Goal: Task Accomplishment & Management: Manage account settings

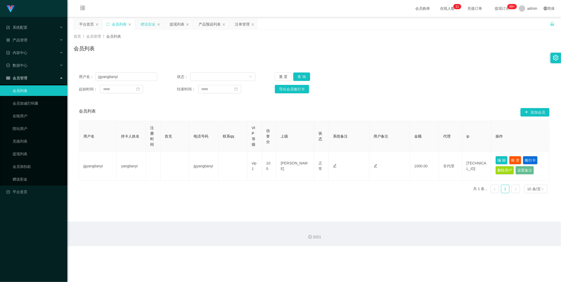
click at [149, 24] on div "赠送彩金" at bounding box center [148, 24] width 15 height 10
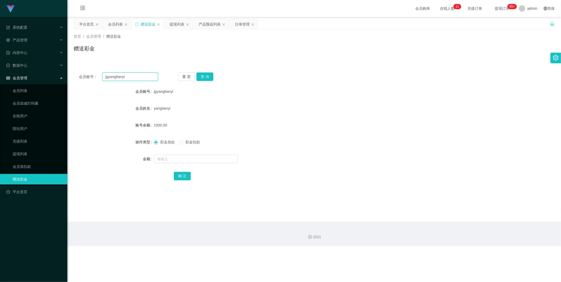
click at [137, 77] on input "jgyangtianyi" at bounding box center [130, 76] width 56 height 8
click at [173, 160] on input "text" at bounding box center [196, 158] width 84 height 8
type input "55"
click at [181, 174] on button "确 定" at bounding box center [182, 176] width 17 height 8
click at [138, 78] on input "jgyangtianyi" at bounding box center [130, 76] width 56 height 8
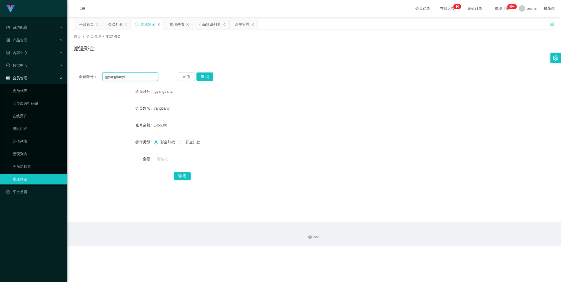
click at [138, 78] on input "jgyangtianyi" at bounding box center [130, 76] width 56 height 8
paste input "Zane123"
type input "Zane123"
click at [211, 77] on button "查 询" at bounding box center [205, 76] width 17 height 8
drag, startPoint x: 168, startPoint y: 154, endPoint x: 171, endPoint y: 157, distance: 3.9
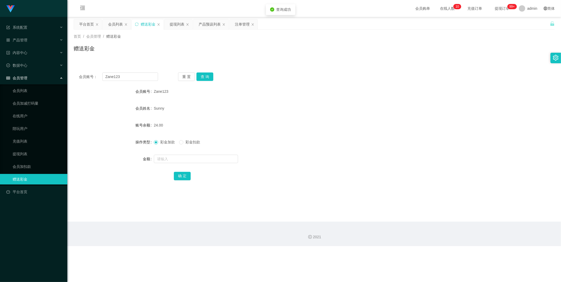
click at [168, 154] on div at bounding box center [294, 158] width 281 height 11
click at [171, 161] on input "text" at bounding box center [196, 158] width 84 height 8
type input "55"
click at [186, 177] on button "确 定" at bounding box center [182, 176] width 17 height 8
click at [130, 71] on div "会员账号： Zane123 重 置 查 询 会员账号 Zane123 会员姓名 Sunny 账号余额 79.00 操作类型 彩金加款 彩金扣款 金额 确 定" at bounding box center [314, 129] width 481 height 125
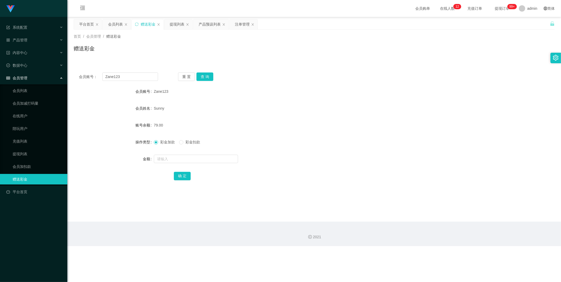
click at [130, 71] on div "会员账号： Zane123 重 置 查 询 会员账号 Zane123 会员姓名 Sunny 账号余额 79.00 操作类型 彩金加款 彩金扣款 金额 确 定" at bounding box center [314, 129] width 481 height 125
click at [122, 75] on input "Zane123" at bounding box center [130, 76] width 56 height 8
paste input "Jo"
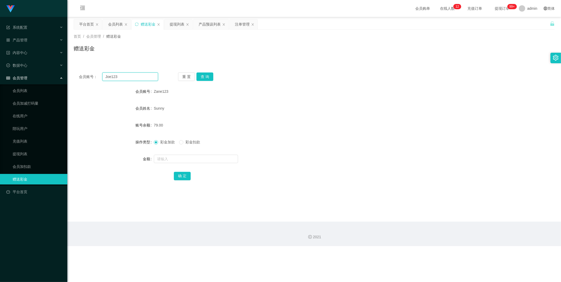
type input "Joe123"
click at [209, 76] on button "查 询" at bounding box center [205, 76] width 17 height 8
click at [179, 161] on input "text" at bounding box center [196, 158] width 84 height 8
type input "63"
click at [182, 177] on button "确 定" at bounding box center [182, 176] width 17 height 8
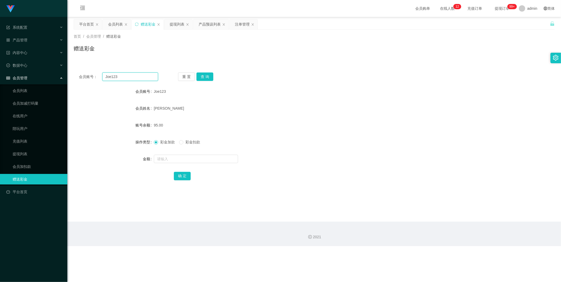
click at [147, 77] on input "Joe123" at bounding box center [130, 76] width 56 height 8
click at [177, 23] on div "提现列表" at bounding box center [177, 24] width 15 height 10
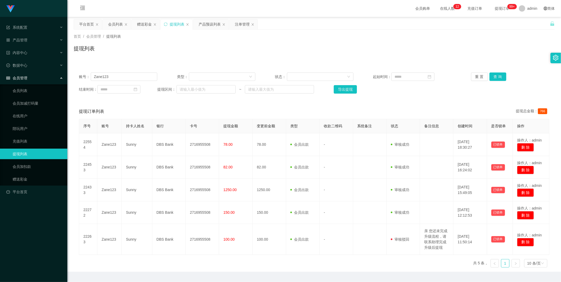
click at [142, 72] on div "账号： Zane123 类型： 状态： 起始时间： 重 置 查 询 结束时间： 提现区间： ~ 导出提现" at bounding box center [314, 83] width 481 height 32
click at [496, 73] on button "查 询" at bounding box center [498, 76] width 17 height 8
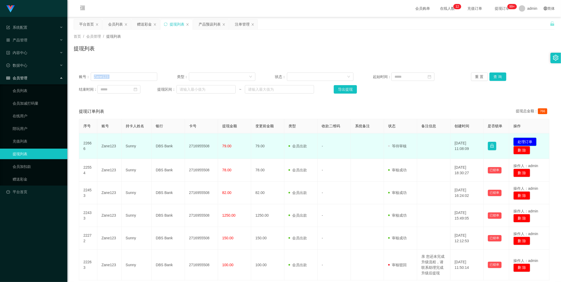
click at [525, 139] on button "处理订单" at bounding box center [525, 141] width 23 height 8
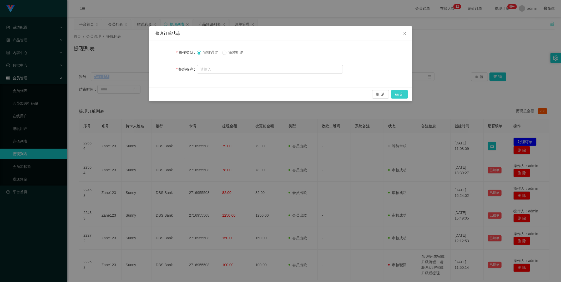
click at [400, 92] on button "确 定" at bounding box center [399, 94] width 17 height 8
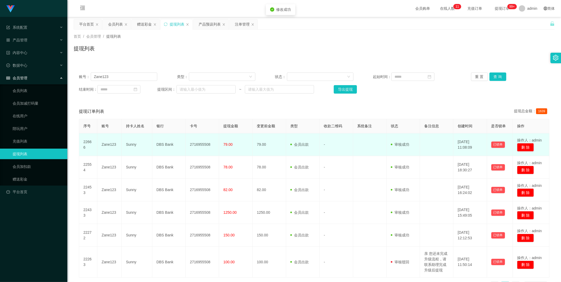
click at [201, 143] on td "2716955508" at bounding box center [202, 144] width 33 height 23
click at [203, 144] on td "2716955508" at bounding box center [202, 144] width 33 height 23
click at [195, 143] on td "2716955508" at bounding box center [202, 144] width 33 height 23
copy td "2716955508"
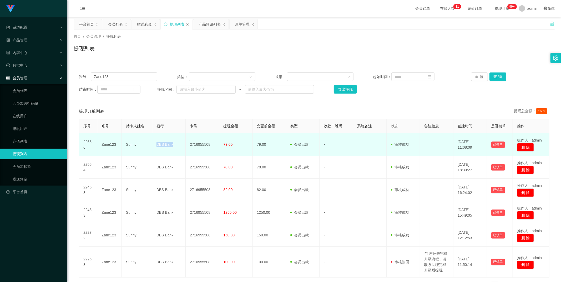
drag, startPoint x: 155, startPoint y: 144, endPoint x: 172, endPoint y: 144, distance: 17.6
click at [172, 144] on td "DBS Bank" at bounding box center [168, 144] width 33 height 23
drag, startPoint x: 126, startPoint y: 143, endPoint x: 190, endPoint y: 124, distance: 66.0
click at [137, 141] on td "Sunny" at bounding box center [137, 144] width 31 height 23
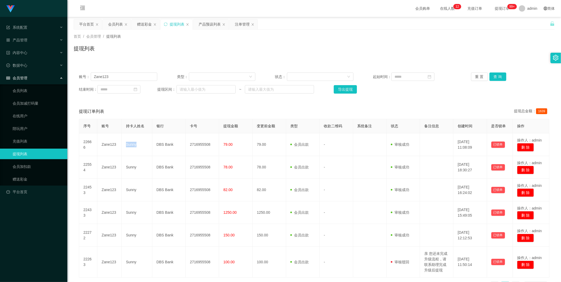
copy td "Sunny"
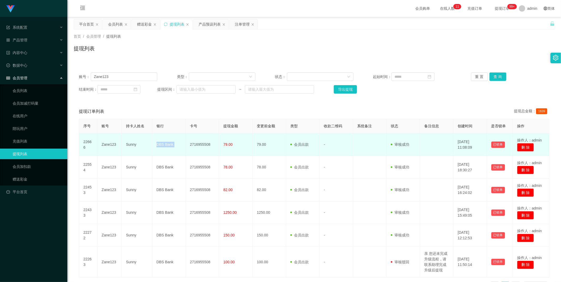
drag, startPoint x: 155, startPoint y: 145, endPoint x: 188, endPoint y: 148, distance: 33.1
click at [188, 148] on tr "22666 Zane123 Sunny DBS Bank 2716955508 79.00 79.00 会员出款 人工取款 - 审核驳回 审核成功 等待审核 …" at bounding box center [314, 144] width 471 height 23
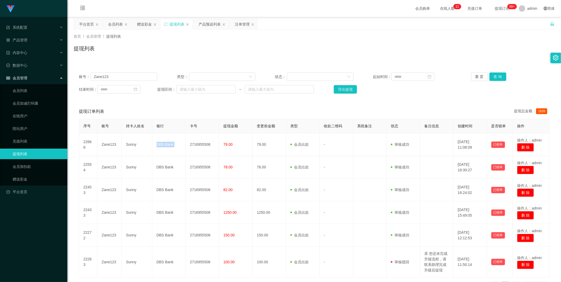
copy td "DBS Bank"
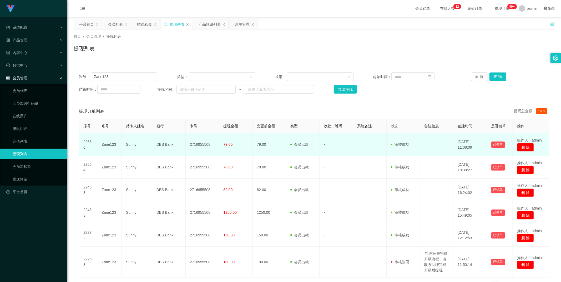
click at [197, 140] on td "2716955508" at bounding box center [202, 144] width 33 height 23
drag, startPoint x: 189, startPoint y: 143, endPoint x: 219, endPoint y: 142, distance: 29.8
click at [213, 143] on td "2716955508" at bounding box center [202, 144] width 33 height 23
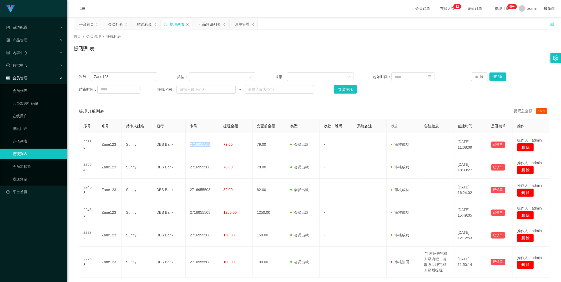
copy td "2716955508"
